Goal: Information Seeking & Learning: Find specific fact

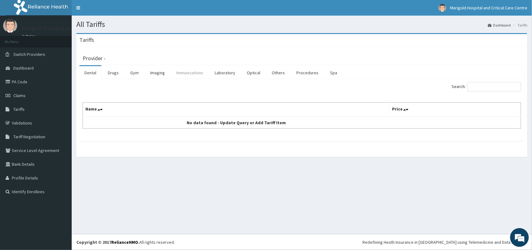
click at [197, 75] on link "Immunizations" at bounding box center [190, 72] width 37 height 13
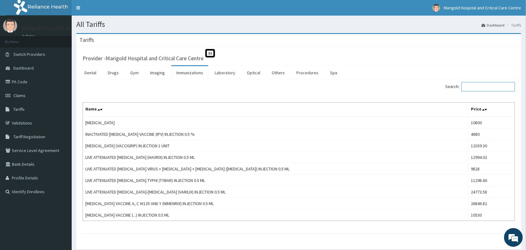
click at [487, 85] on input "Search:" at bounding box center [489, 86] width 54 height 9
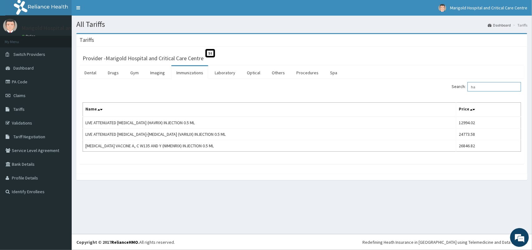
click at [486, 88] on input "ha" at bounding box center [495, 86] width 54 height 9
type input "h"
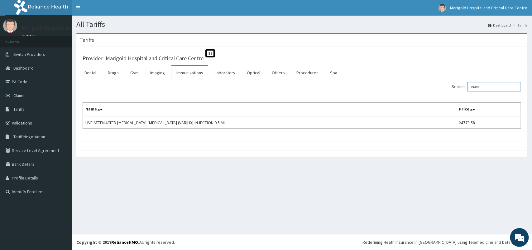
type input "VARIC"
click at [35, 83] on link "PA Code" at bounding box center [36, 82] width 72 height 14
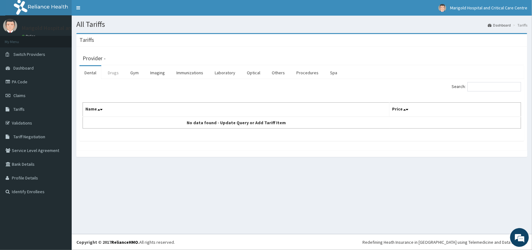
click at [113, 78] on link "Drugs" at bounding box center [113, 72] width 21 height 13
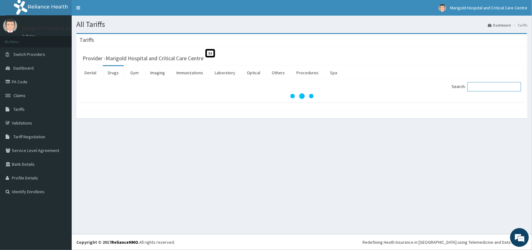
click at [497, 86] on input "Search:" at bounding box center [495, 86] width 54 height 9
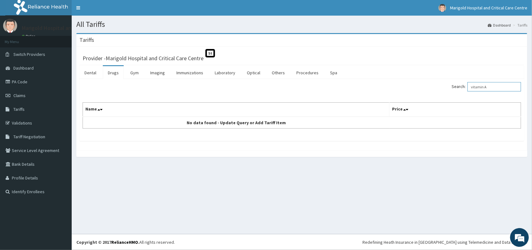
type input "vitamin A"
click at [16, 85] on link "PA Code" at bounding box center [36, 82] width 72 height 14
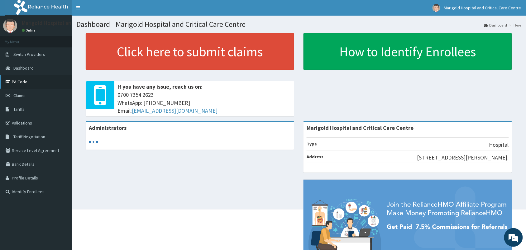
click at [34, 82] on link "PA Code" at bounding box center [36, 82] width 72 height 14
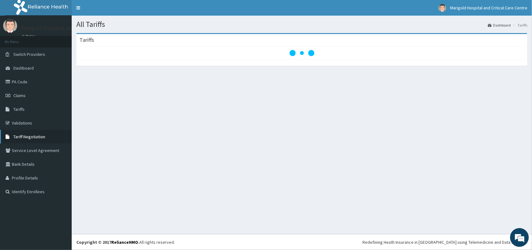
click at [40, 140] on link "Tariff Negotiation" at bounding box center [36, 137] width 72 height 14
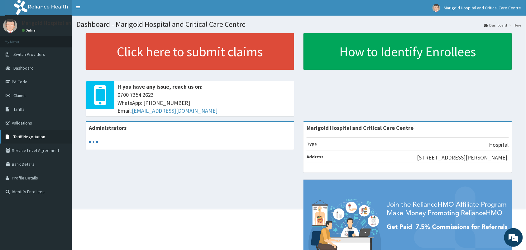
click at [19, 133] on link "Tariff Negotiation" at bounding box center [36, 137] width 72 height 14
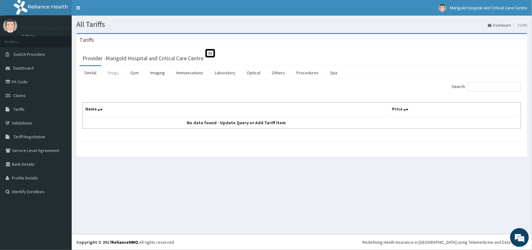
click at [117, 73] on link "Drugs" at bounding box center [113, 72] width 21 height 13
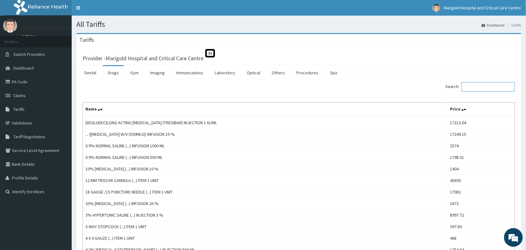
click at [474, 90] on input "Search:" at bounding box center [489, 86] width 54 height 9
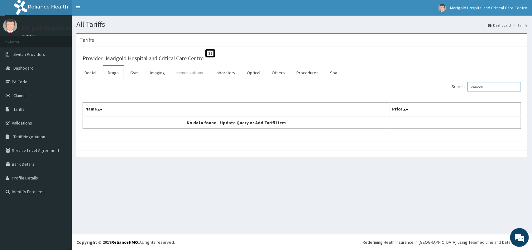
type input "varicell"
click at [197, 76] on link "Immunizations" at bounding box center [190, 72] width 37 height 13
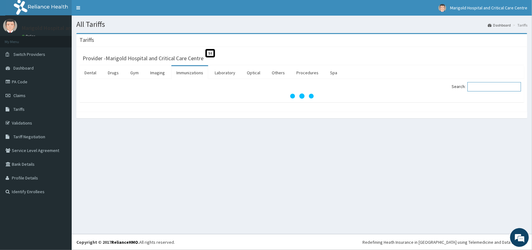
click at [489, 84] on input "Search:" at bounding box center [495, 86] width 54 height 9
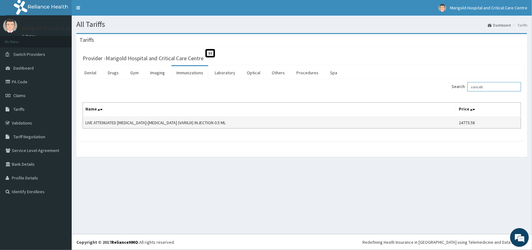
type input "varicell"
drag, startPoint x: 475, startPoint y: 120, endPoint x: 451, endPoint y: 125, distance: 24.4
click at [457, 125] on td "24773.58" at bounding box center [489, 123] width 65 height 12
copy td "24773.58"
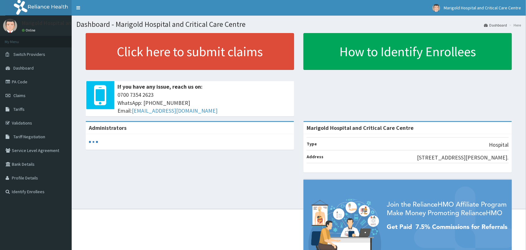
click at [27, 79] on link "PA Code" at bounding box center [36, 82] width 72 height 14
click at [16, 79] on link "PA Code" at bounding box center [36, 82] width 72 height 14
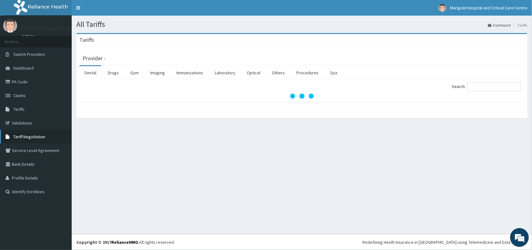
click at [27, 134] on span "Tariff Negotiation" at bounding box center [29, 137] width 32 height 6
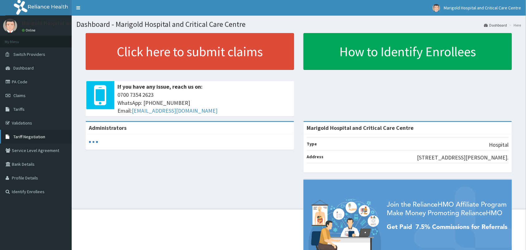
click at [19, 132] on link "Tariff Negotiation" at bounding box center [36, 137] width 72 height 14
click at [12, 83] on link "PA Code" at bounding box center [36, 82] width 72 height 14
